Goal: Task Accomplishment & Management: Use online tool/utility

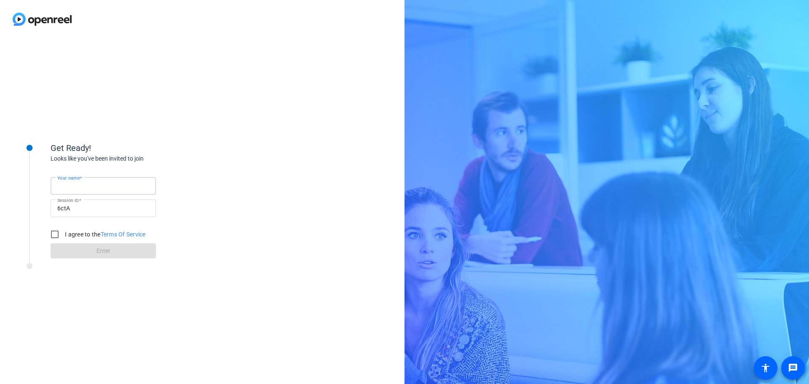
click at [105, 185] on input "Your name" at bounding box center [103, 186] width 92 height 10
type input "[PERSON_NAME]"
click at [51, 237] on input "I agree to the Terms Of Service" at bounding box center [54, 234] width 17 height 17
checkbox input "true"
click at [117, 254] on span at bounding box center [103, 251] width 105 height 20
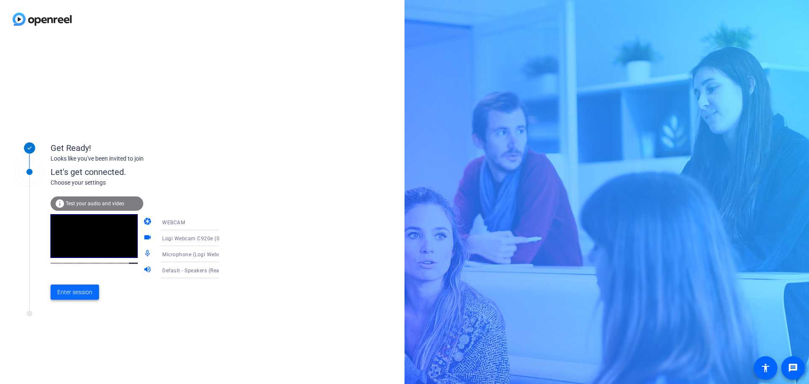
click at [75, 293] on span "Enter session" at bounding box center [74, 292] width 35 height 9
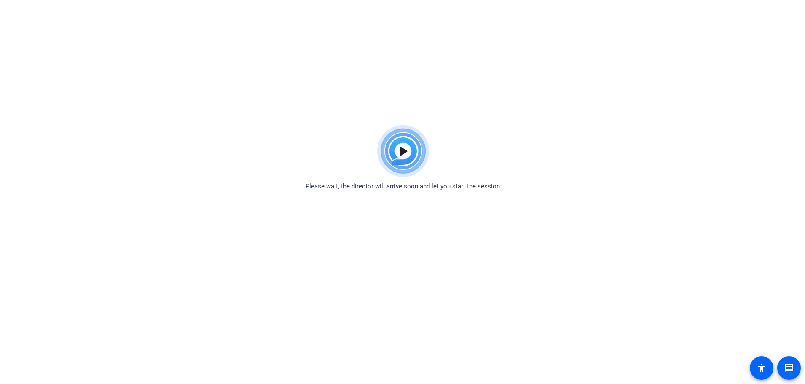
click at [495, 140] on div "Please wait, the director will arrive soon and let you start the session" at bounding box center [402, 156] width 805 height 70
click at [763, 359] on span at bounding box center [761, 368] width 20 height 20
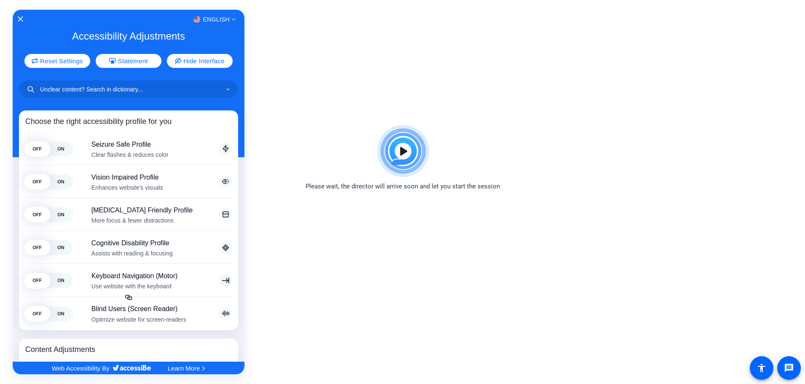
click at [404, 244] on div at bounding box center [402, 192] width 805 height 384
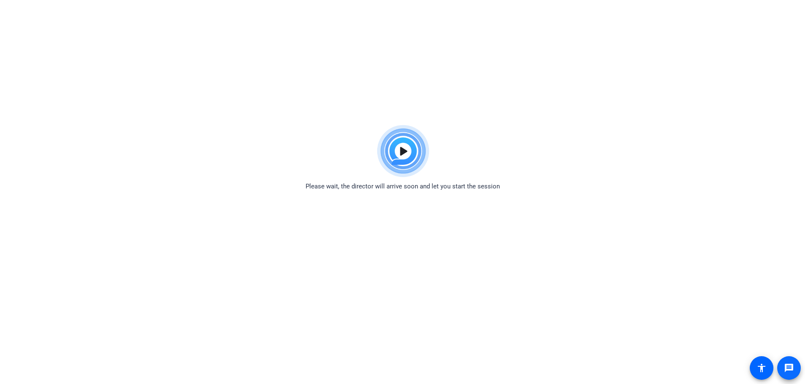
click at [783, 362] on span at bounding box center [789, 368] width 20 height 20
click at [628, 105] on html "Accessibility Screen-Reader Guide, Feedback, and Issue Reporting | New window P…" at bounding box center [402, 192] width 805 height 384
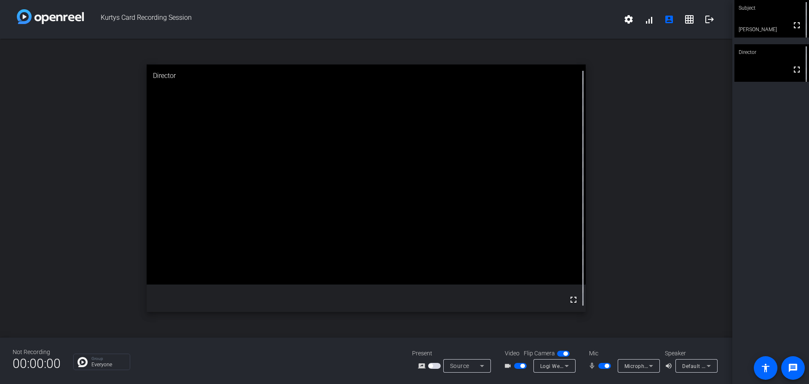
click at [709, 364] on icon at bounding box center [709, 366] width 10 height 10
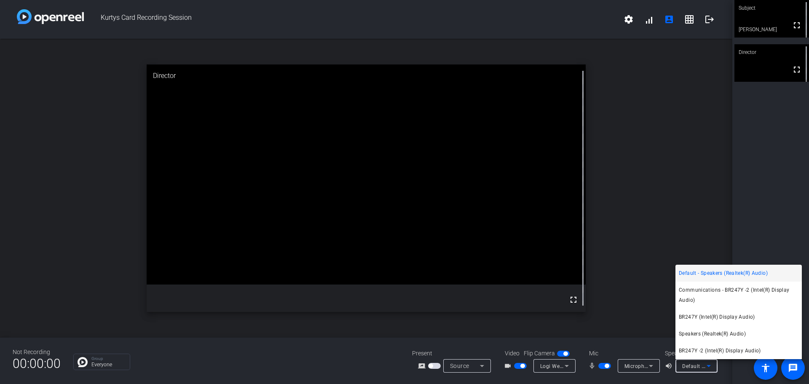
click at [709, 364] on div at bounding box center [404, 192] width 809 height 384
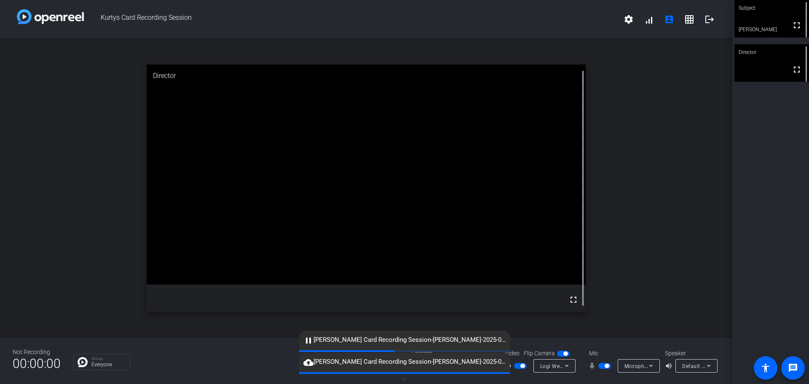
click at [427, 17] on span "Kurtys Card Recording Session" at bounding box center [351, 19] width 535 height 20
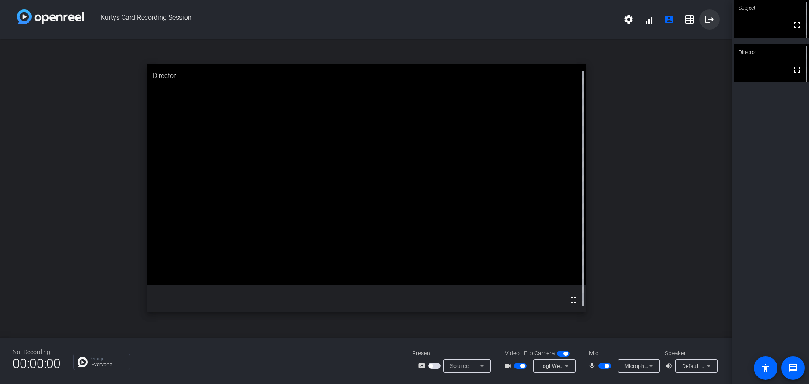
click at [713, 21] on mat-icon "logout" at bounding box center [709, 19] width 10 height 10
